Goal: Navigation & Orientation: Find specific page/section

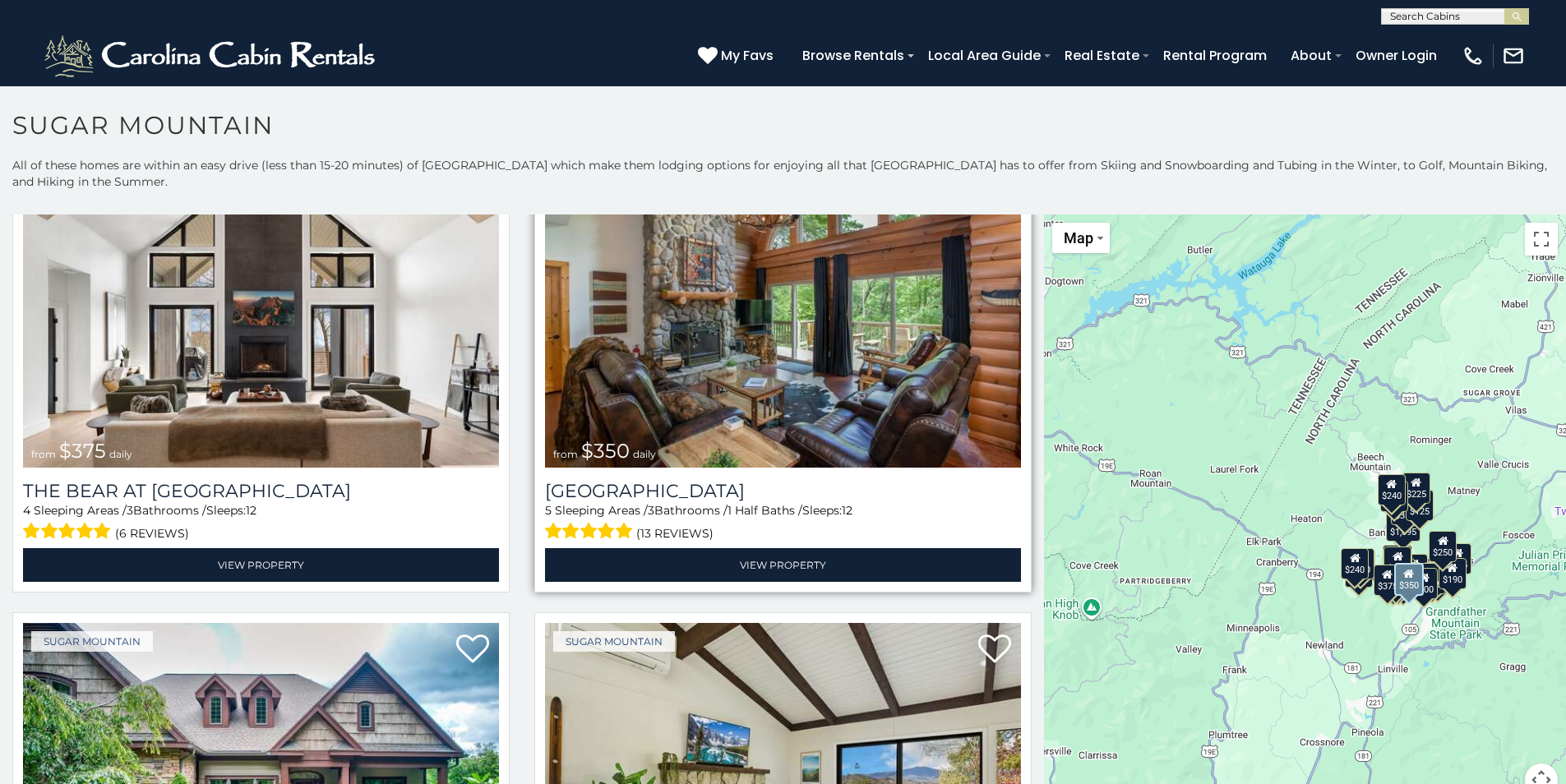
scroll to position [164, 0]
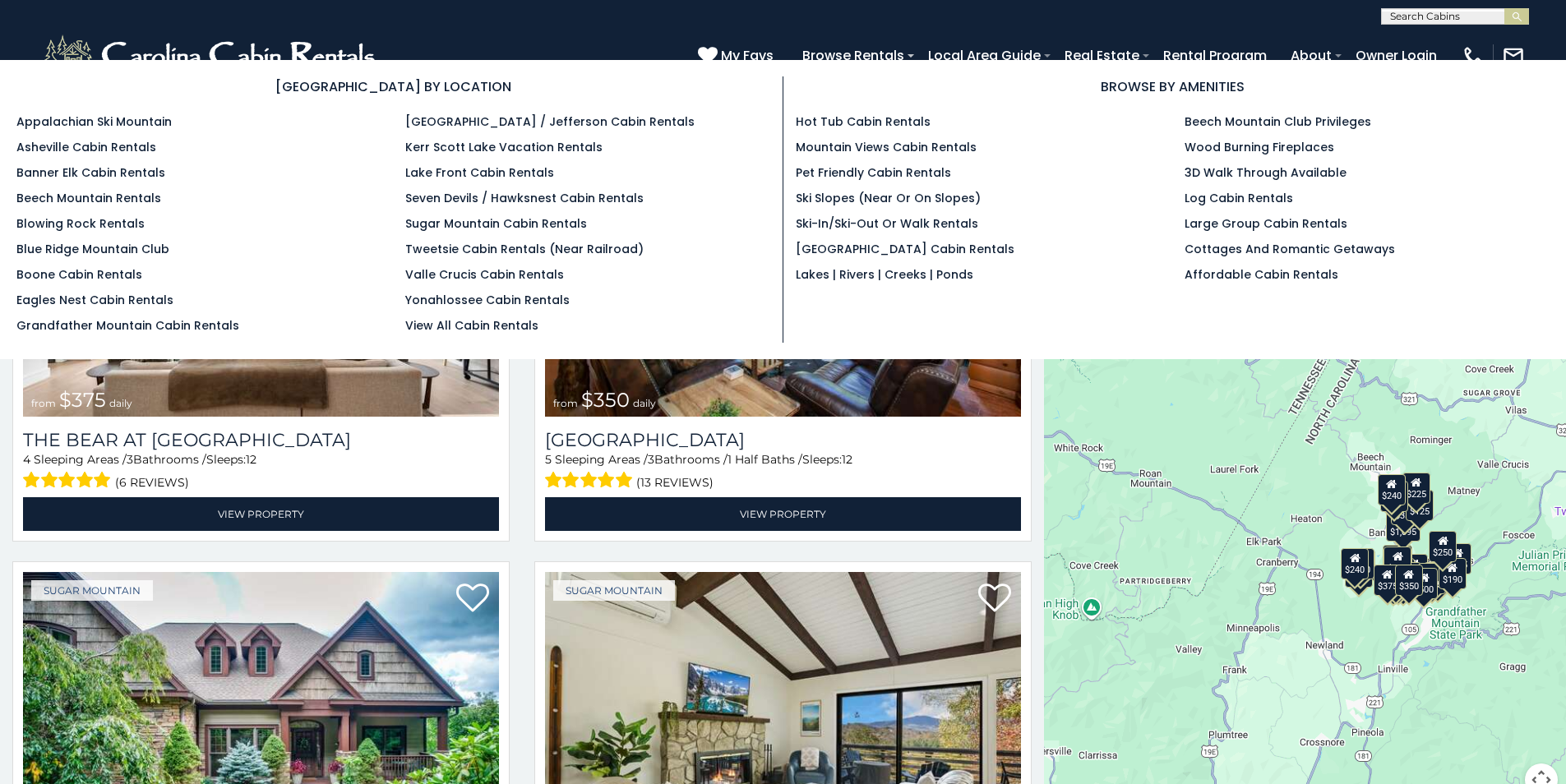
click at [896, 63] on section "[GEOGRAPHIC_DATA] BY LOCATION Appalachian Ski Mountain Asheville Cabin Rentals …" at bounding box center [783, 210] width 1566 height 299
click at [816, 64] on section "[GEOGRAPHIC_DATA] BY LOCATION Appalachian Ski Mountain Asheville Cabin Rentals …" at bounding box center [783, 210] width 1566 height 299
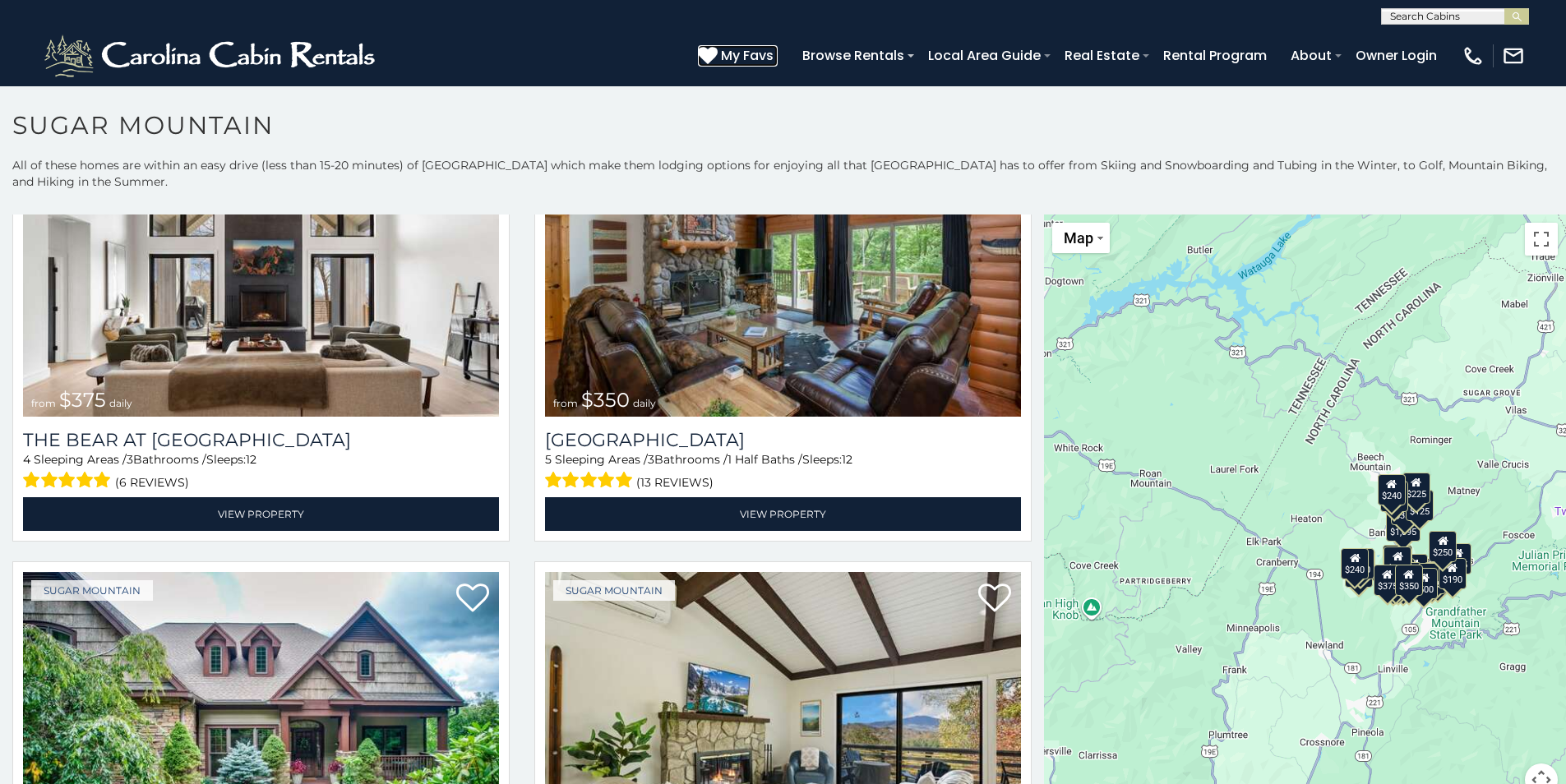
click at [750, 57] on span "My Favs" at bounding box center [747, 55] width 53 height 20
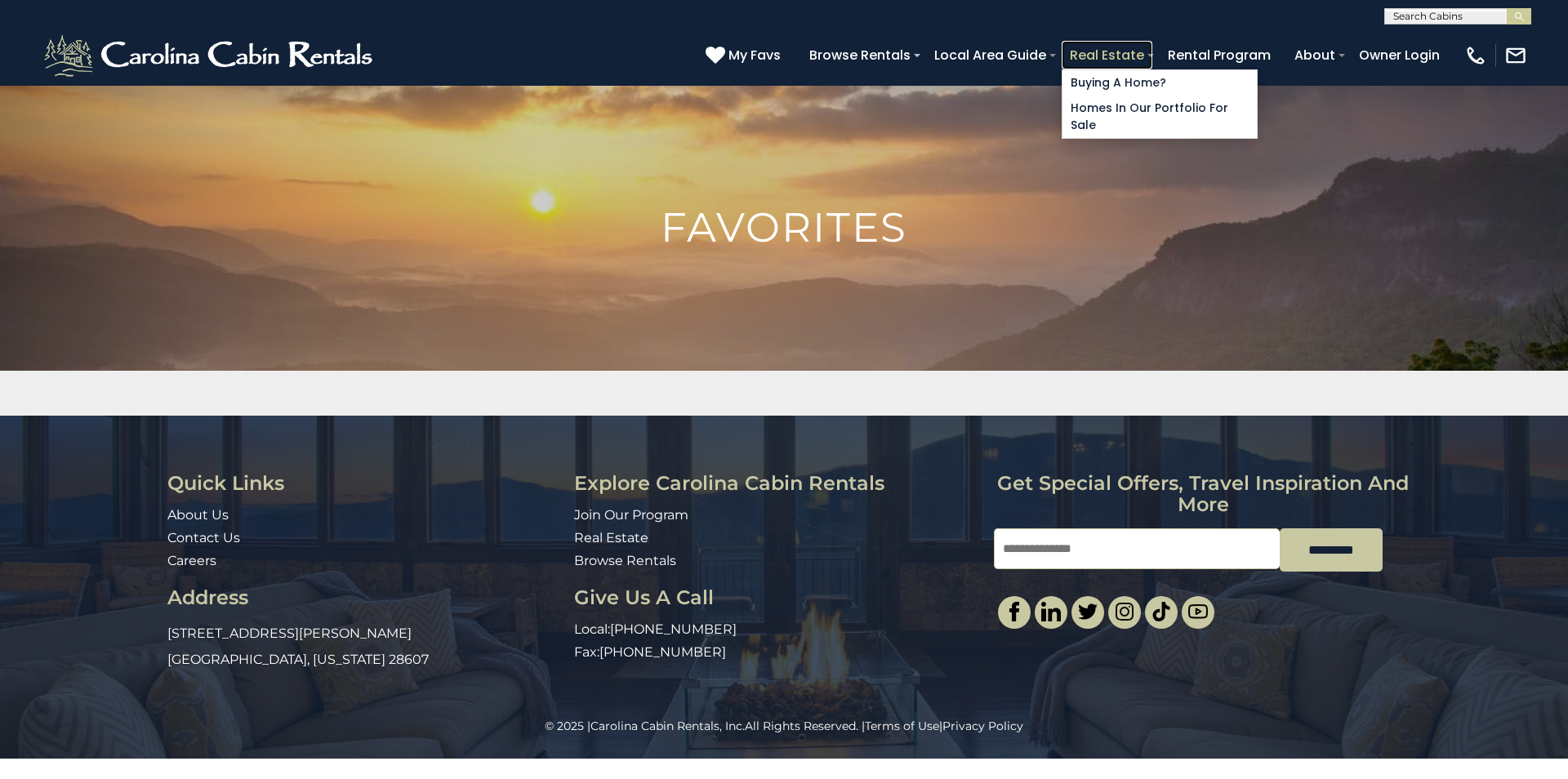
click at [1132, 61] on link "Real Estate" at bounding box center [1106, 54] width 91 height 28
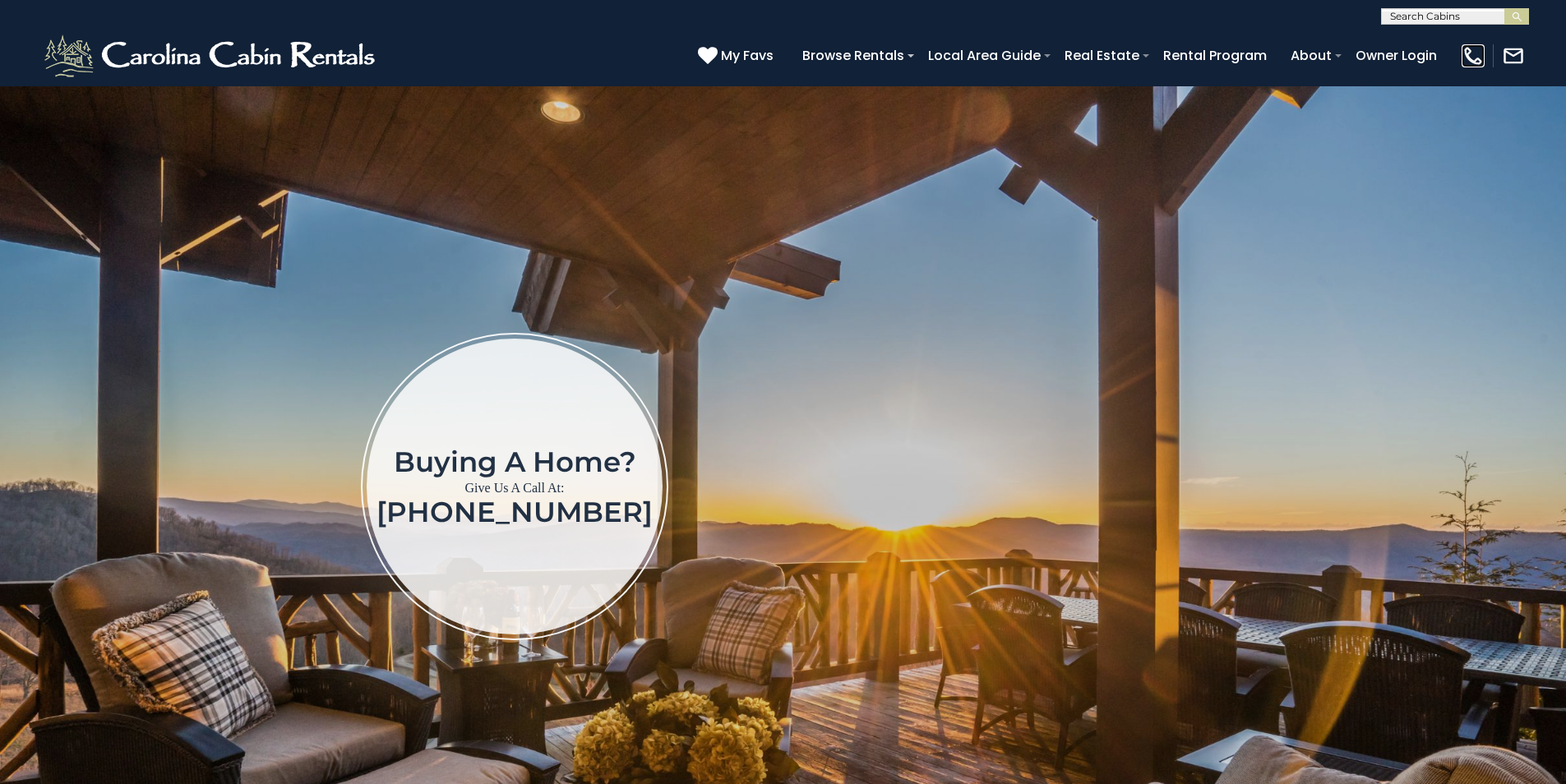
click at [1480, 49] on img at bounding box center [1473, 55] width 23 height 23
